Goal: Check status: Check status

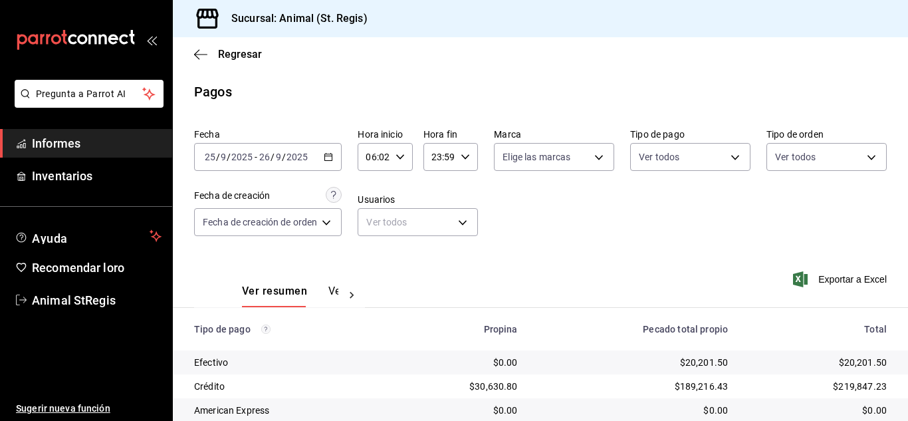
scroll to position [167, 0]
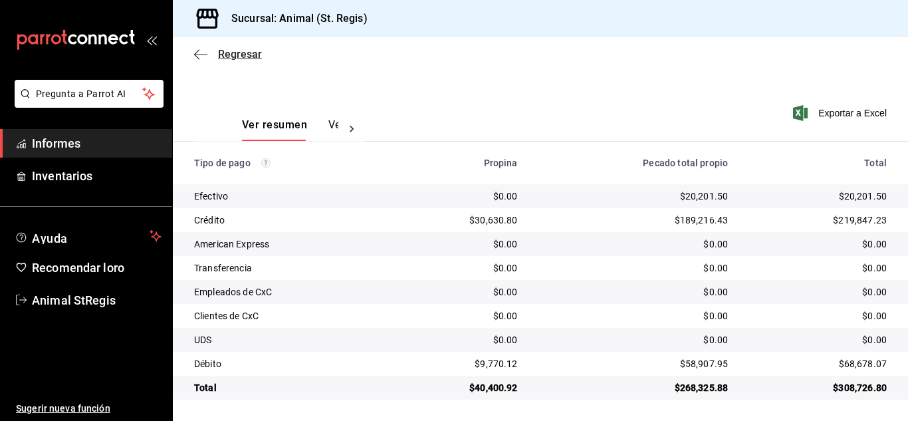
click at [241, 53] on font "Regresar" at bounding box center [240, 54] width 44 height 13
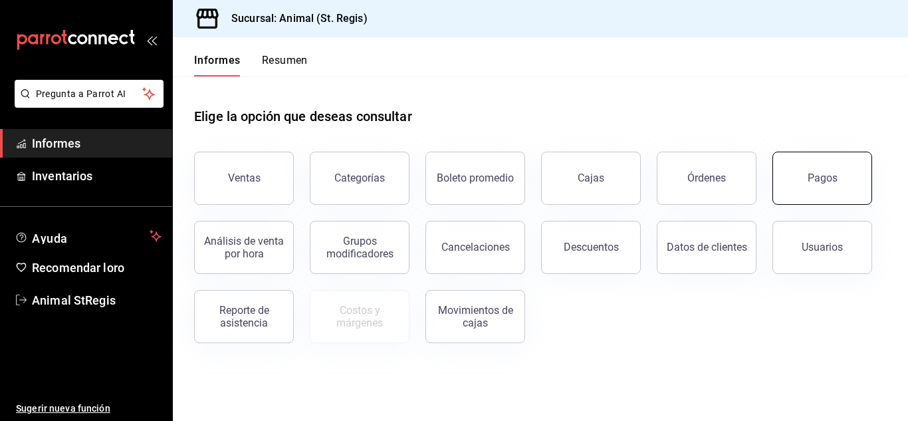
click at [835, 188] on button "Pagos" at bounding box center [823, 178] width 100 height 53
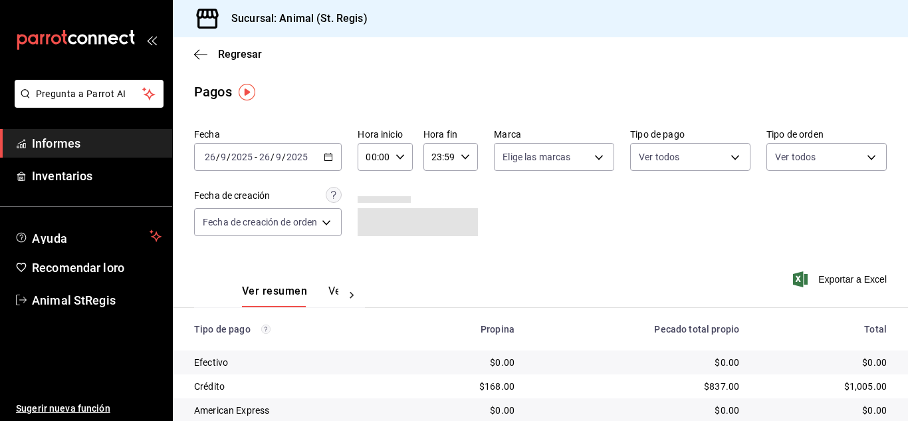
click at [280, 163] on div "[DATE] [DATE] - [DATE] [DATE]" at bounding box center [268, 157] width 148 height 28
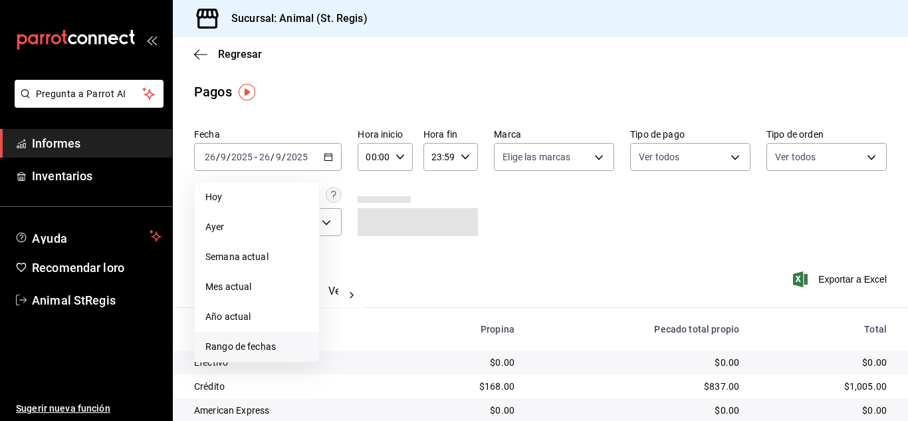
click at [241, 346] on font "Rango de fechas" at bounding box center [240, 346] width 70 height 11
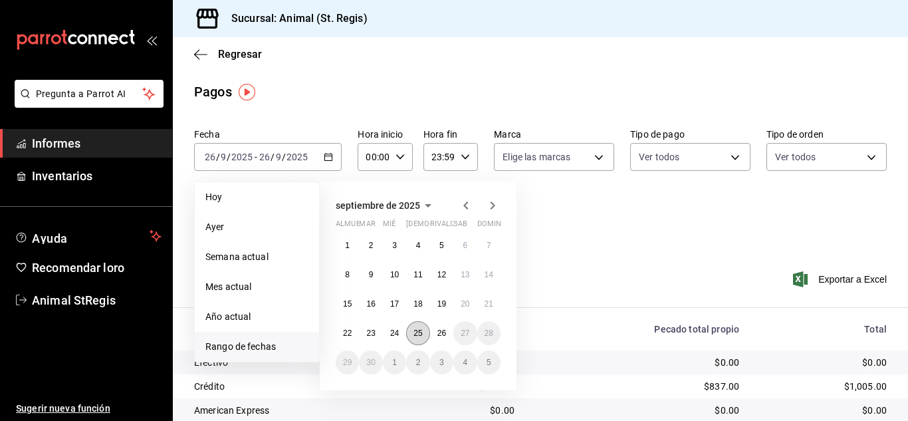
click at [416, 330] on font "25" at bounding box center [418, 332] width 9 height 9
click at [441, 332] on font "26" at bounding box center [441, 332] width 9 height 9
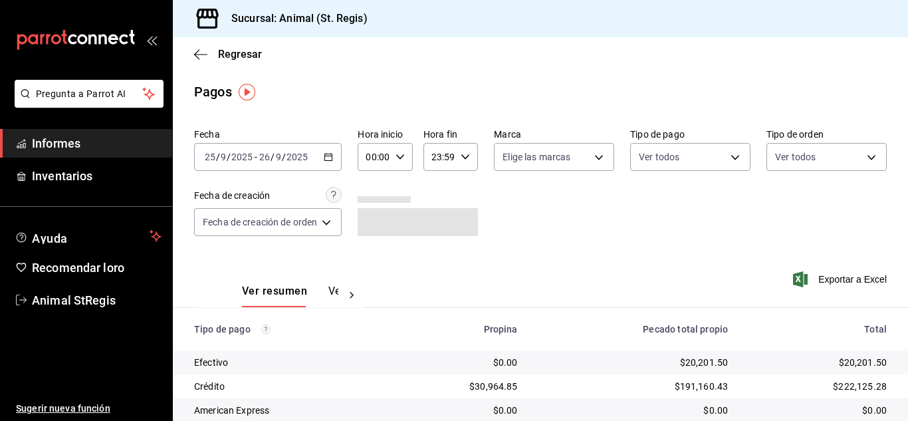
click at [408, 157] on div "00:00 Hora inicio" at bounding box center [385, 157] width 55 height 28
click at [374, 253] on font "02" at bounding box center [373, 254] width 11 height 11
type input "02:00"
click at [374, 251] on font "06" at bounding box center [373, 249] width 11 height 11
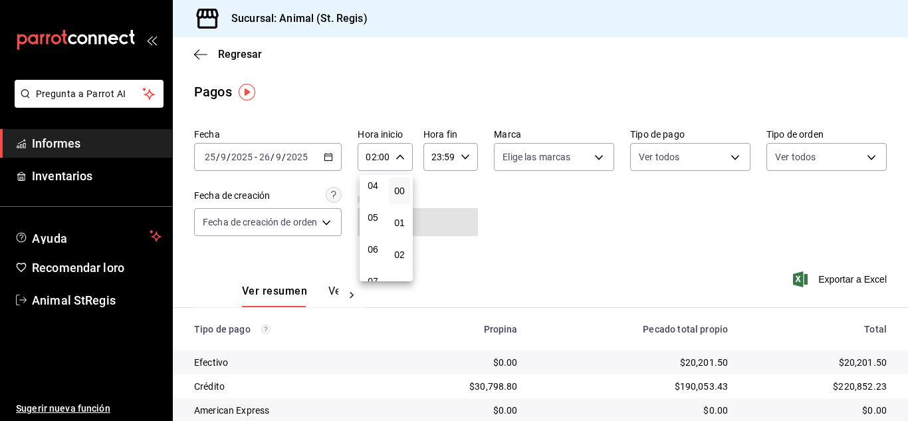
type input "06:00"
drag, startPoint x: 521, startPoint y: 249, endPoint x: 537, endPoint y: 253, distance: 16.9
click at [525, 249] on div at bounding box center [454, 210] width 908 height 421
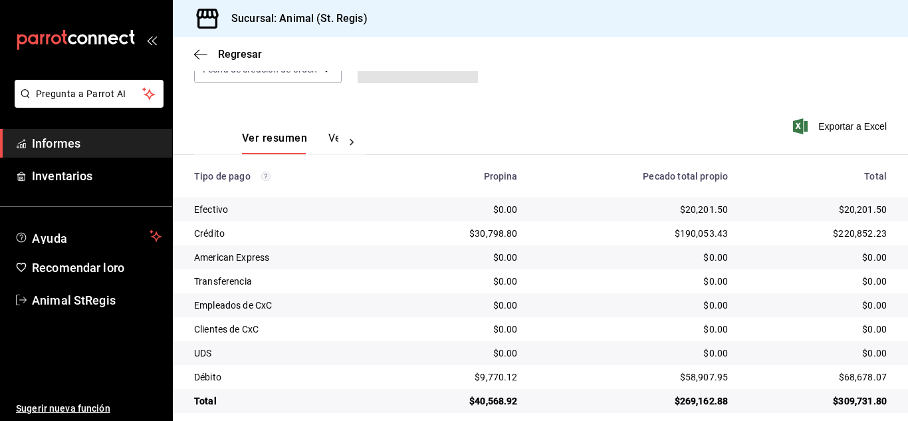
scroll to position [167, 0]
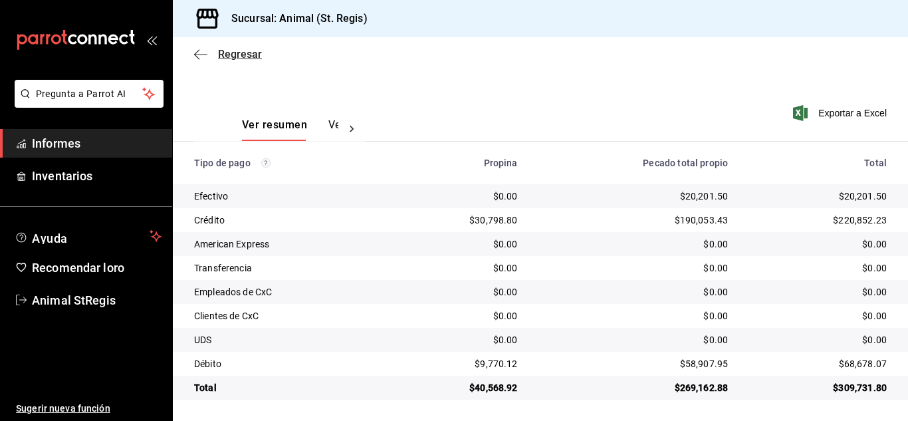
click at [235, 54] on font "Regresar" at bounding box center [240, 54] width 44 height 13
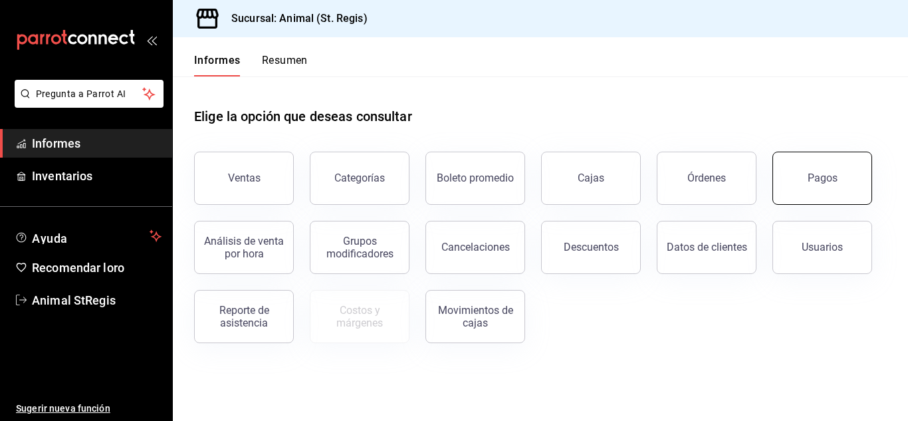
click at [796, 175] on button "Pagos" at bounding box center [823, 178] width 100 height 53
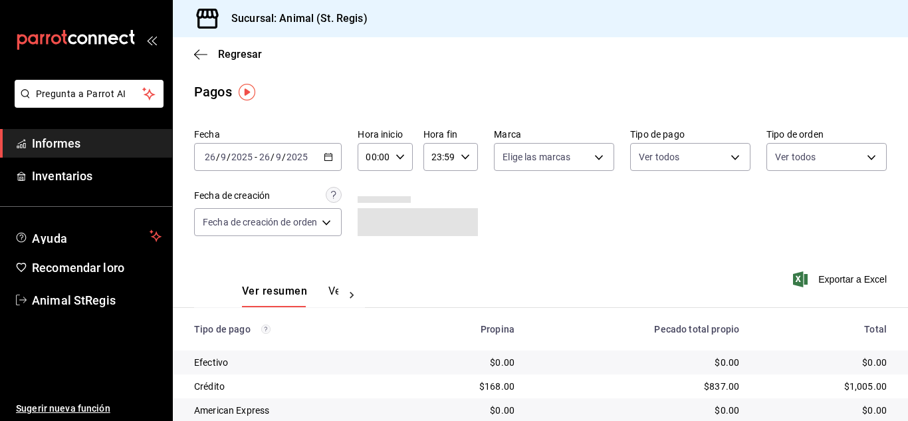
click at [258, 165] on div "[DATE] [DATE] - [DATE] [DATE]" at bounding box center [268, 157] width 148 height 28
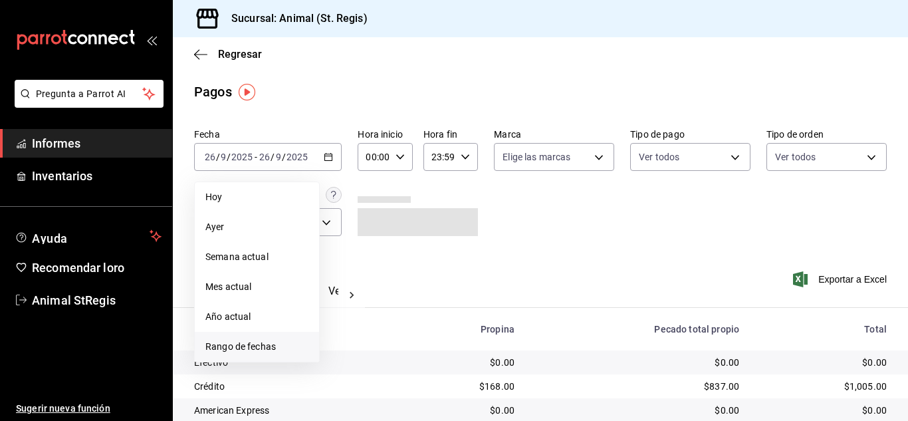
click at [241, 345] on font "Rango de fechas" at bounding box center [240, 346] width 70 height 11
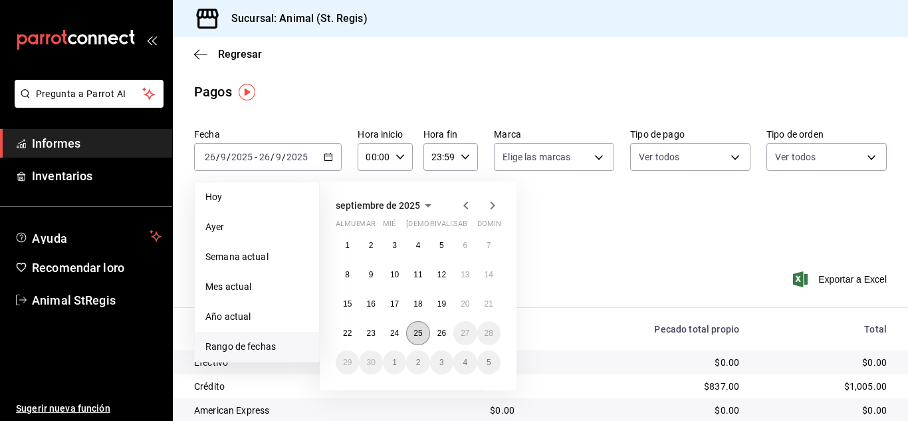
click at [413, 330] on button "25" at bounding box center [417, 333] width 23 height 24
click at [436, 336] on button "26" at bounding box center [441, 333] width 23 height 24
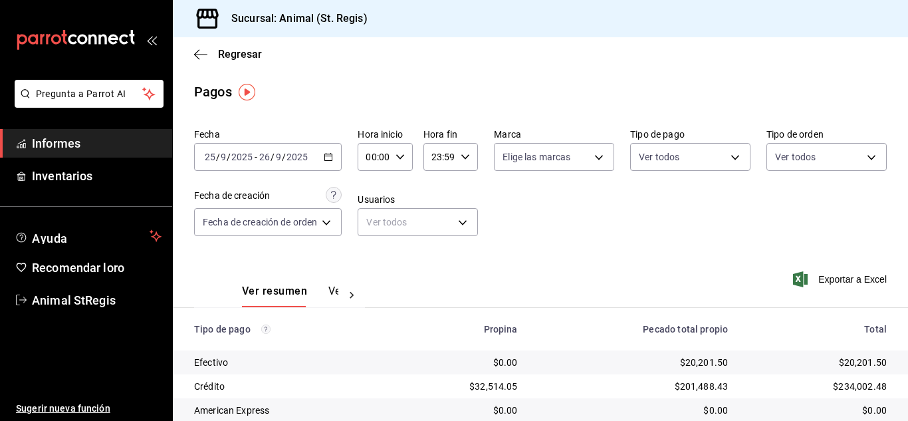
click at [404, 152] on div "00:00 Hora inicio" at bounding box center [385, 157] width 55 height 28
drag, startPoint x: 376, startPoint y: 253, endPoint x: 392, endPoint y: 252, distance: 16.0
click at [378, 255] on button "02" at bounding box center [372, 254] width 21 height 27
type input "02:00"
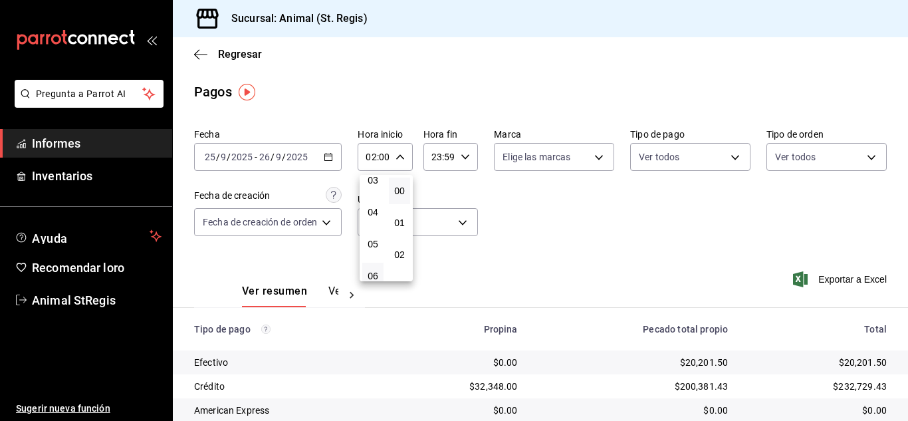
click at [379, 273] on button "06" at bounding box center [372, 276] width 21 height 27
type input "06:00"
click at [537, 244] on div at bounding box center [454, 210] width 908 height 421
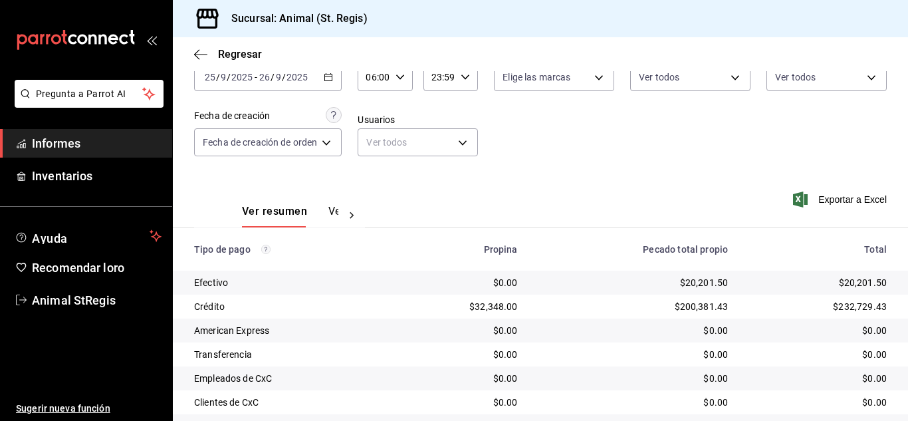
scroll to position [167, 0]
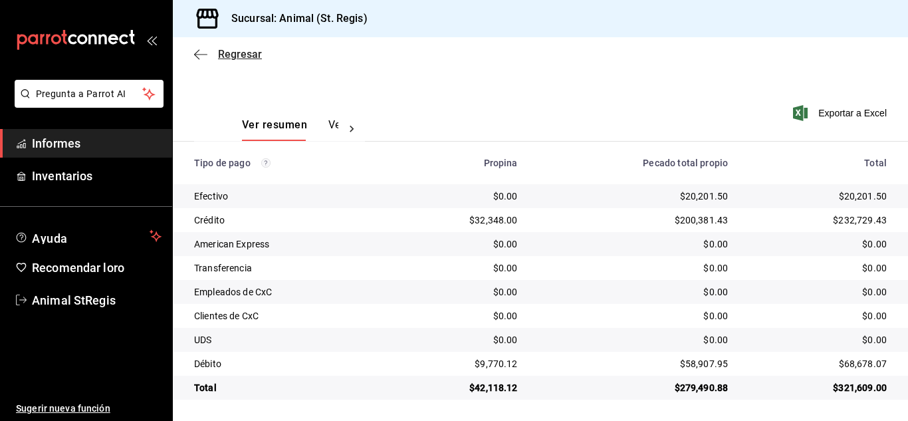
click at [238, 54] on font "Regresar" at bounding box center [240, 54] width 44 height 13
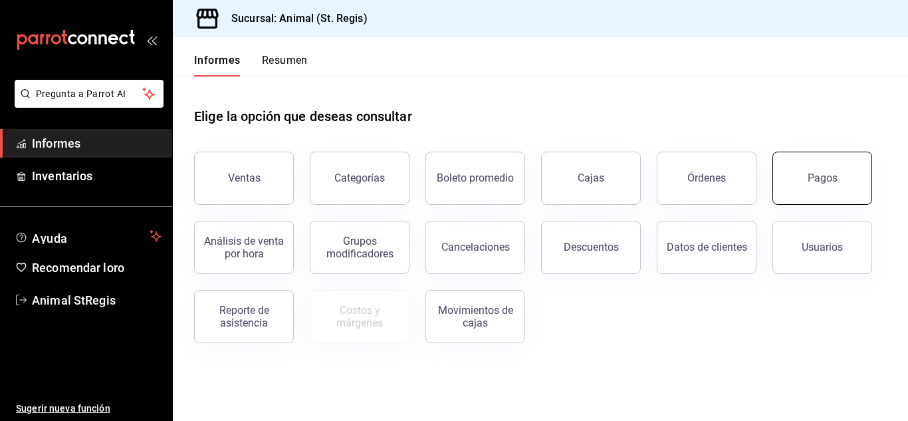
click at [810, 170] on button "Pagos" at bounding box center [823, 178] width 100 height 53
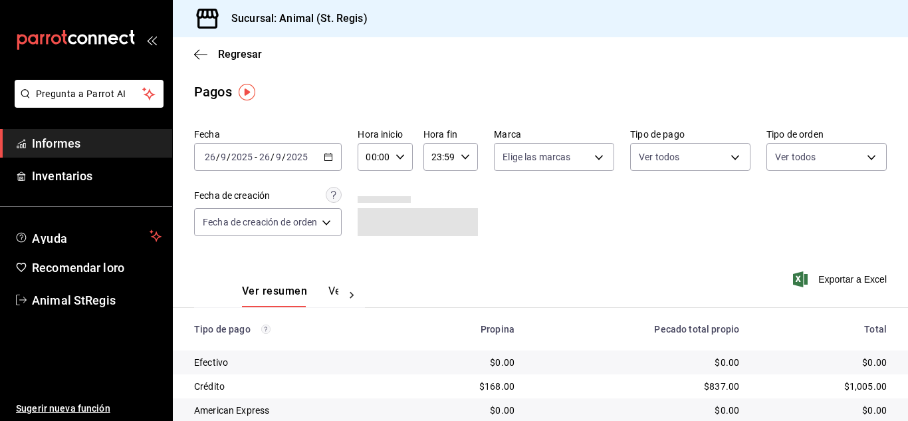
click at [269, 152] on input "26" at bounding box center [265, 157] width 12 height 11
click at [252, 168] on div "[DATE] [DATE] - [DATE] [DATE]" at bounding box center [268, 157] width 148 height 28
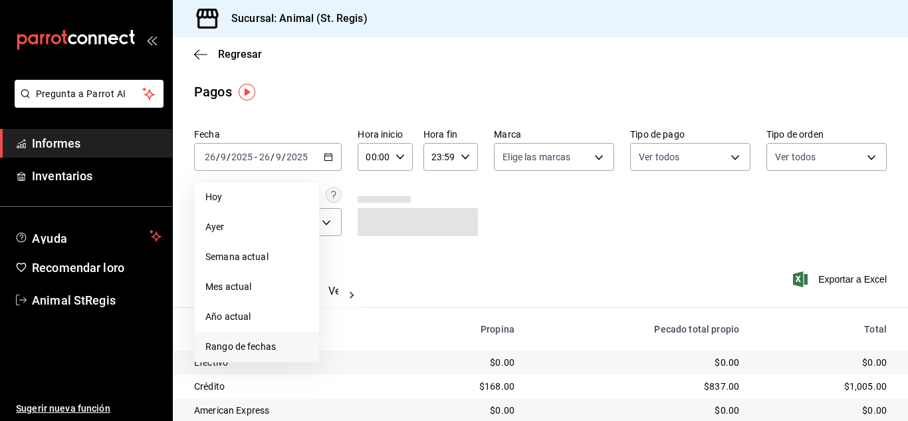
click at [253, 348] on font "Rango de fechas" at bounding box center [240, 346] width 70 height 11
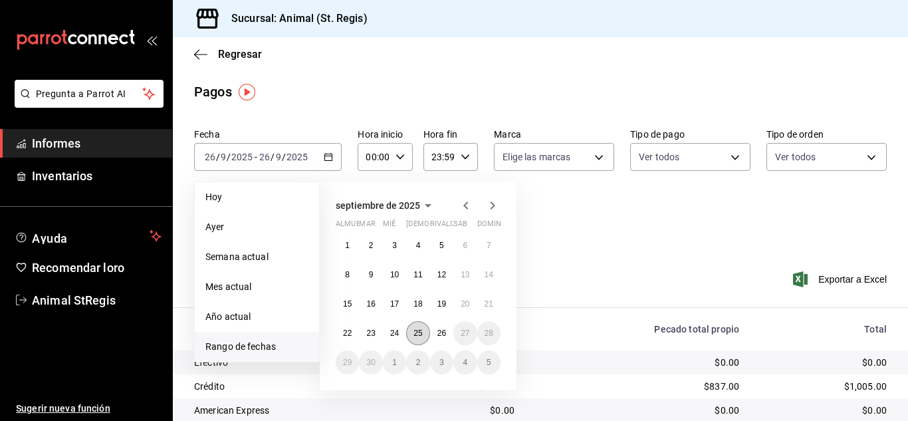
click at [421, 334] on font "25" at bounding box center [418, 332] width 9 height 9
click at [443, 334] on font "26" at bounding box center [441, 332] width 9 height 9
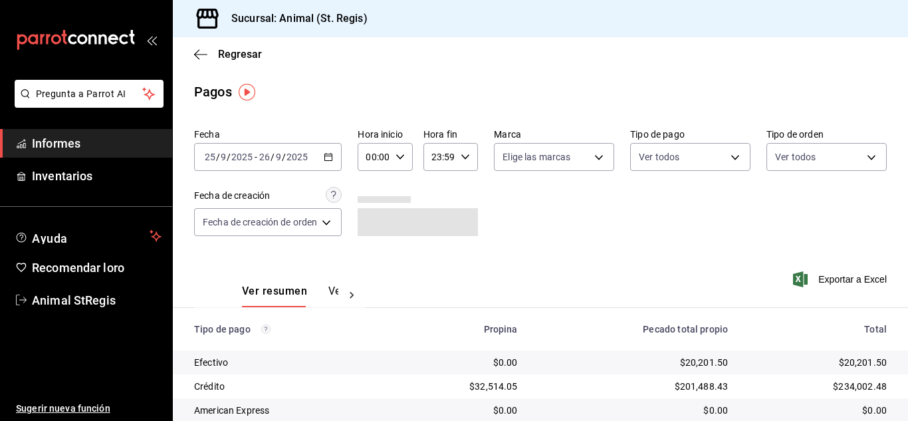
click at [402, 159] on icon "button" at bounding box center [400, 156] width 9 height 9
click at [378, 253] on button "02" at bounding box center [372, 254] width 21 height 27
type input "02:00"
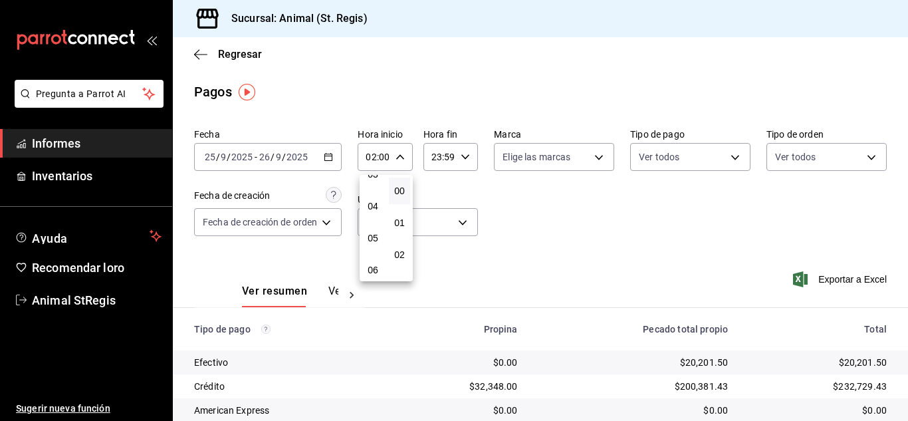
scroll to position [133, 0]
click at [366, 251] on button "06" at bounding box center [372, 249] width 21 height 27
type input "06:00"
click at [630, 255] on div at bounding box center [454, 210] width 908 height 421
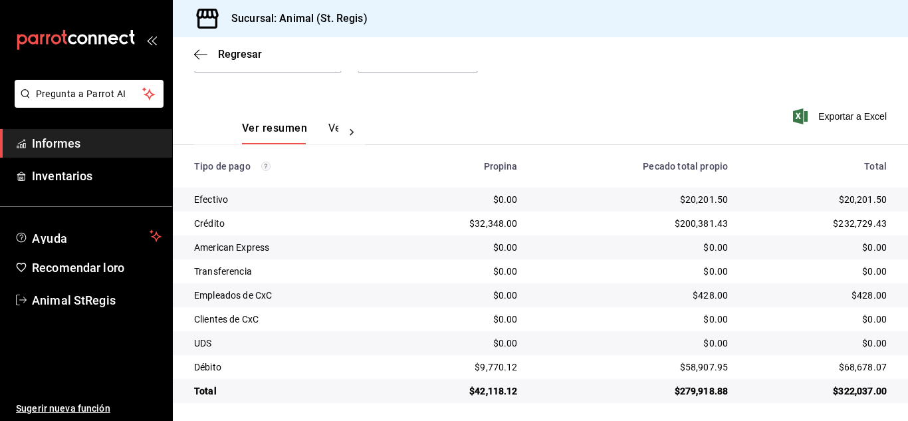
scroll to position [167, 0]
